Goal: Navigation & Orientation: Find specific page/section

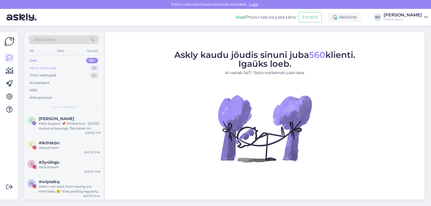
click at [44, 67] on div "Minu vestlused" at bounding box center [43, 67] width 27 height 5
